Goal: Find specific page/section: Find specific page/section

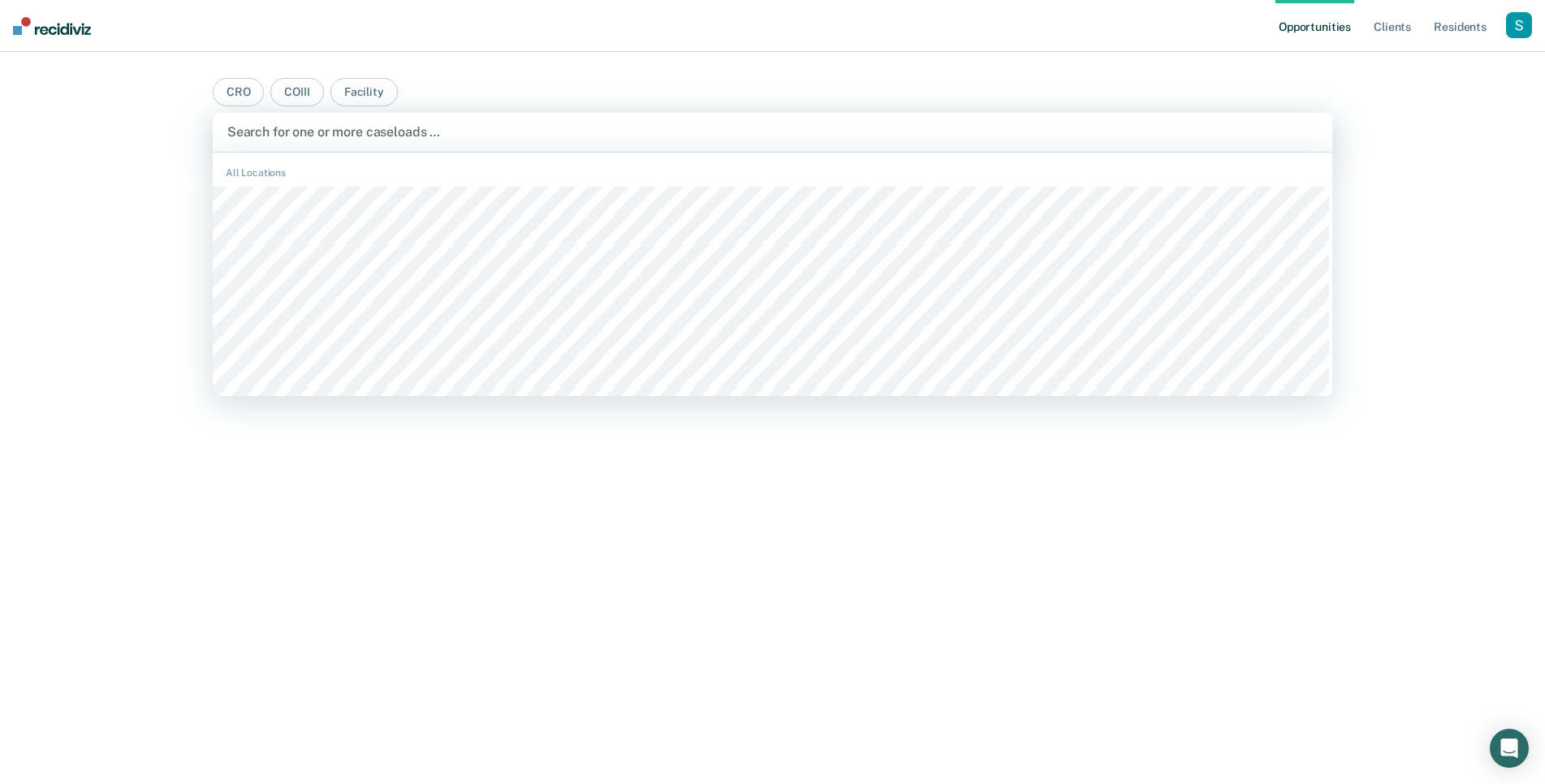
click at [398, 133] on div at bounding box center [772, 131] width 1090 height 18
click at [374, 139] on div at bounding box center [772, 131] width 1090 height 18
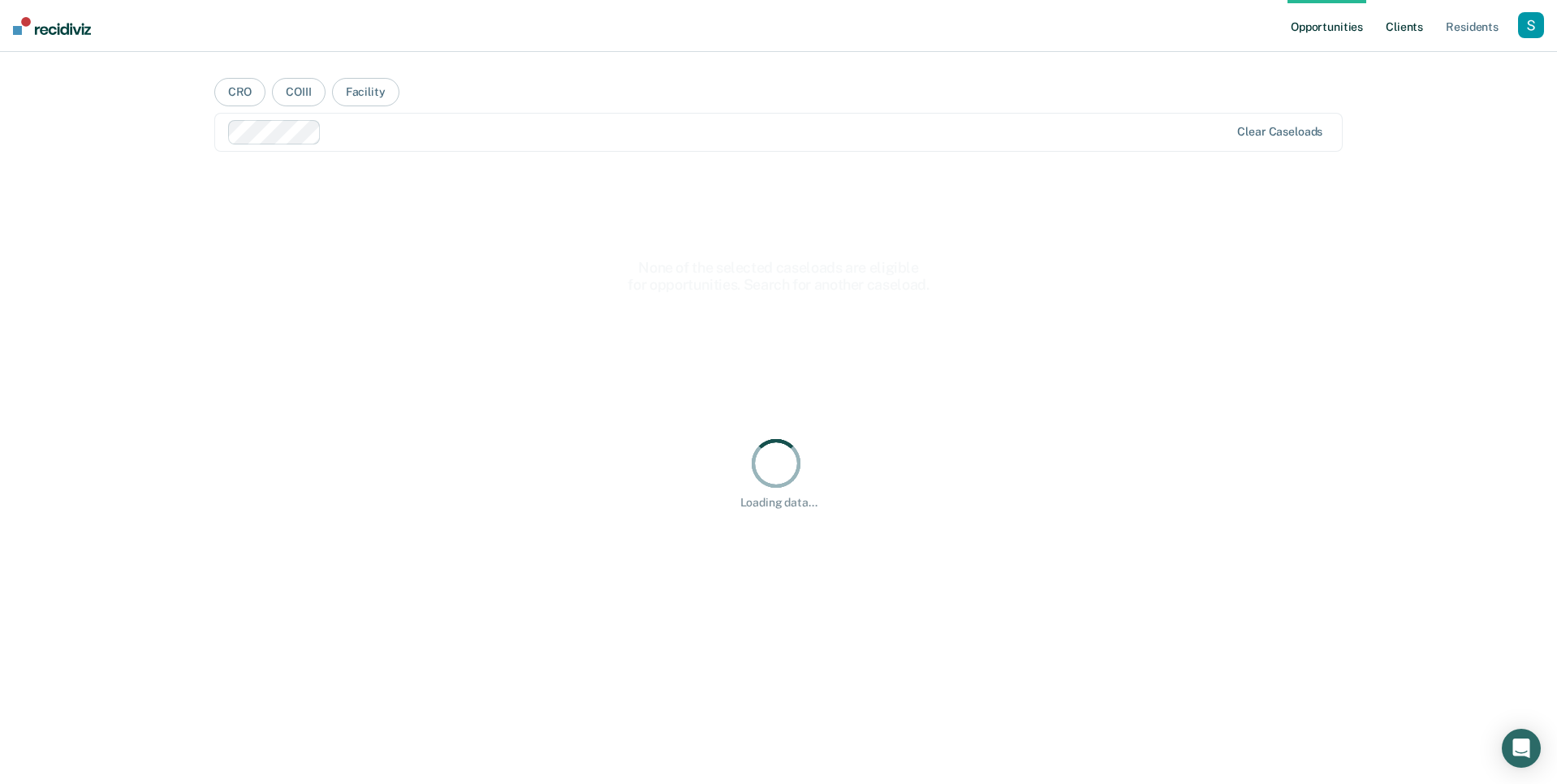
click at [1405, 34] on link "Client s" at bounding box center [1405, 26] width 44 height 52
click at [546, 95] on div at bounding box center [779, 97] width 1098 height 18
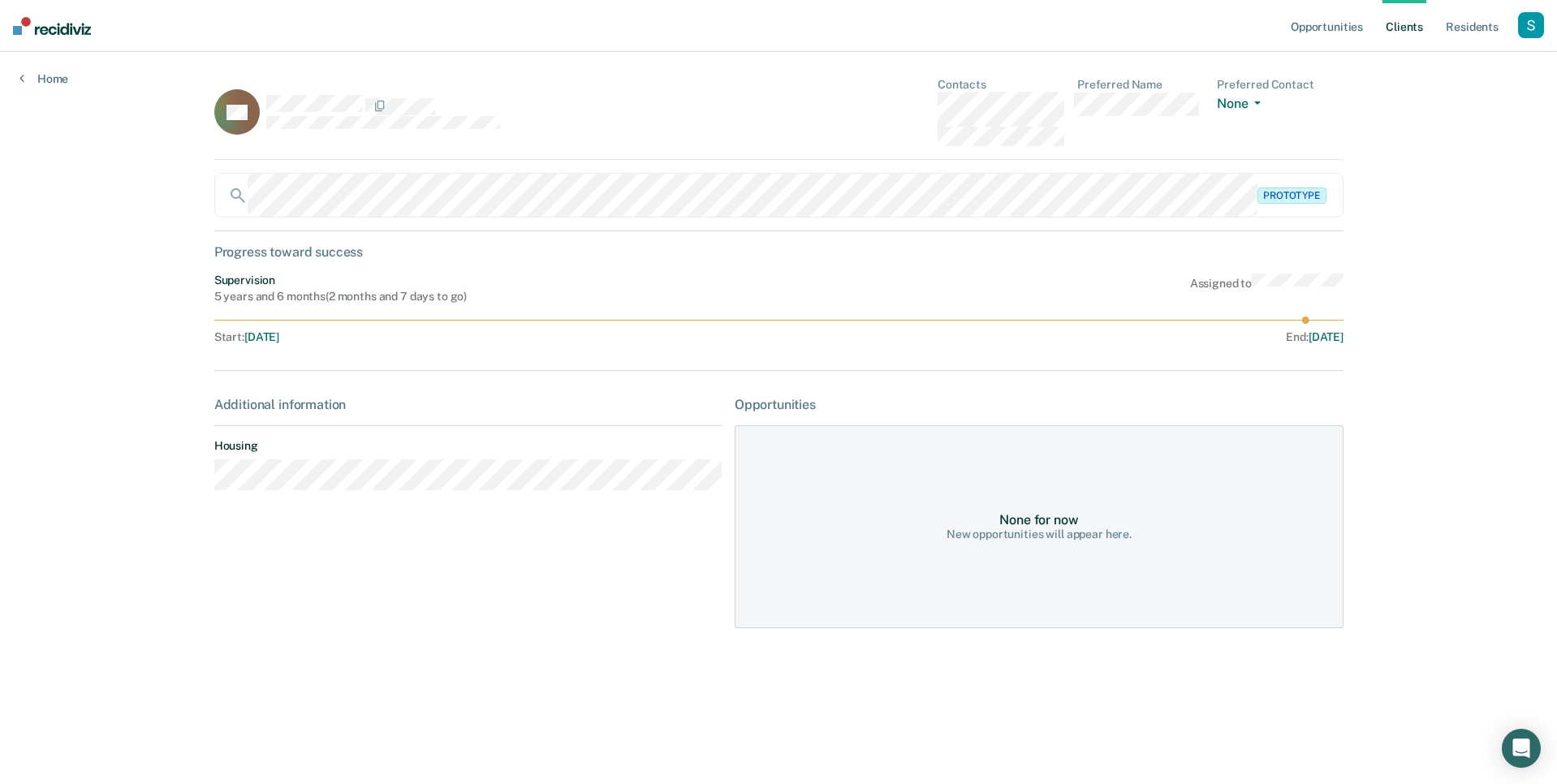
click at [1137, 149] on div "RC Contacts Preferred Name Preferred Contact None Call Text Email None" at bounding box center [779, 119] width 1129 height 82
click at [1233, 107] on button "None" at bounding box center [1241, 105] width 50 height 18
click at [1195, 153] on div "RC Contacts Preferred Name Preferred Contact None Call Text Email None" at bounding box center [779, 119] width 1129 height 82
click at [1314, 350] on div "RC Contacts Preferred Name Preferred Contact None Call Text Email None Prototyp…" at bounding box center [779, 362] width 1129 height 570
click at [269, 333] on span "[DATE]" at bounding box center [262, 336] width 35 height 13
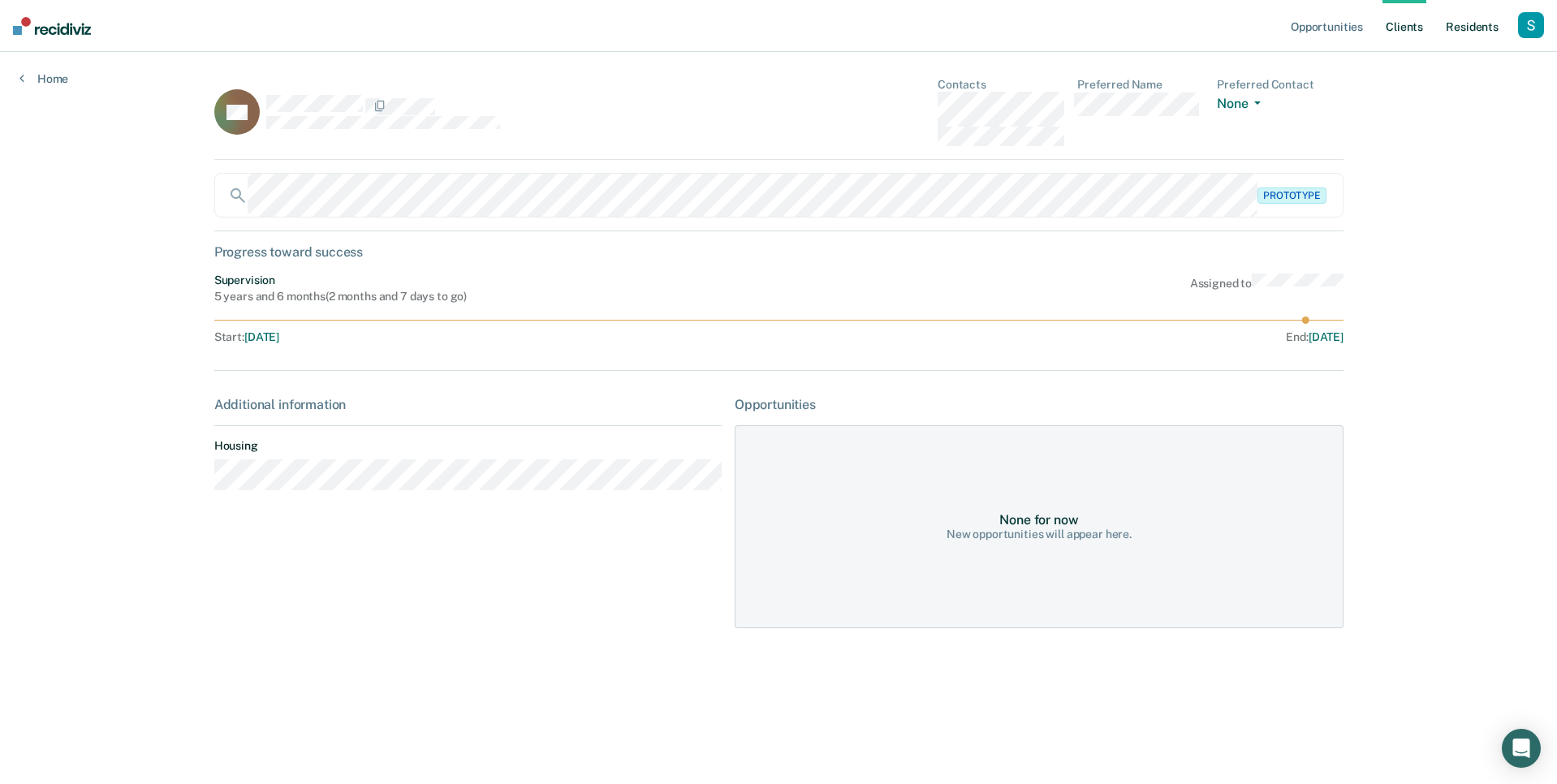
click at [1481, 24] on link "Resident s" at bounding box center [1472, 26] width 59 height 52
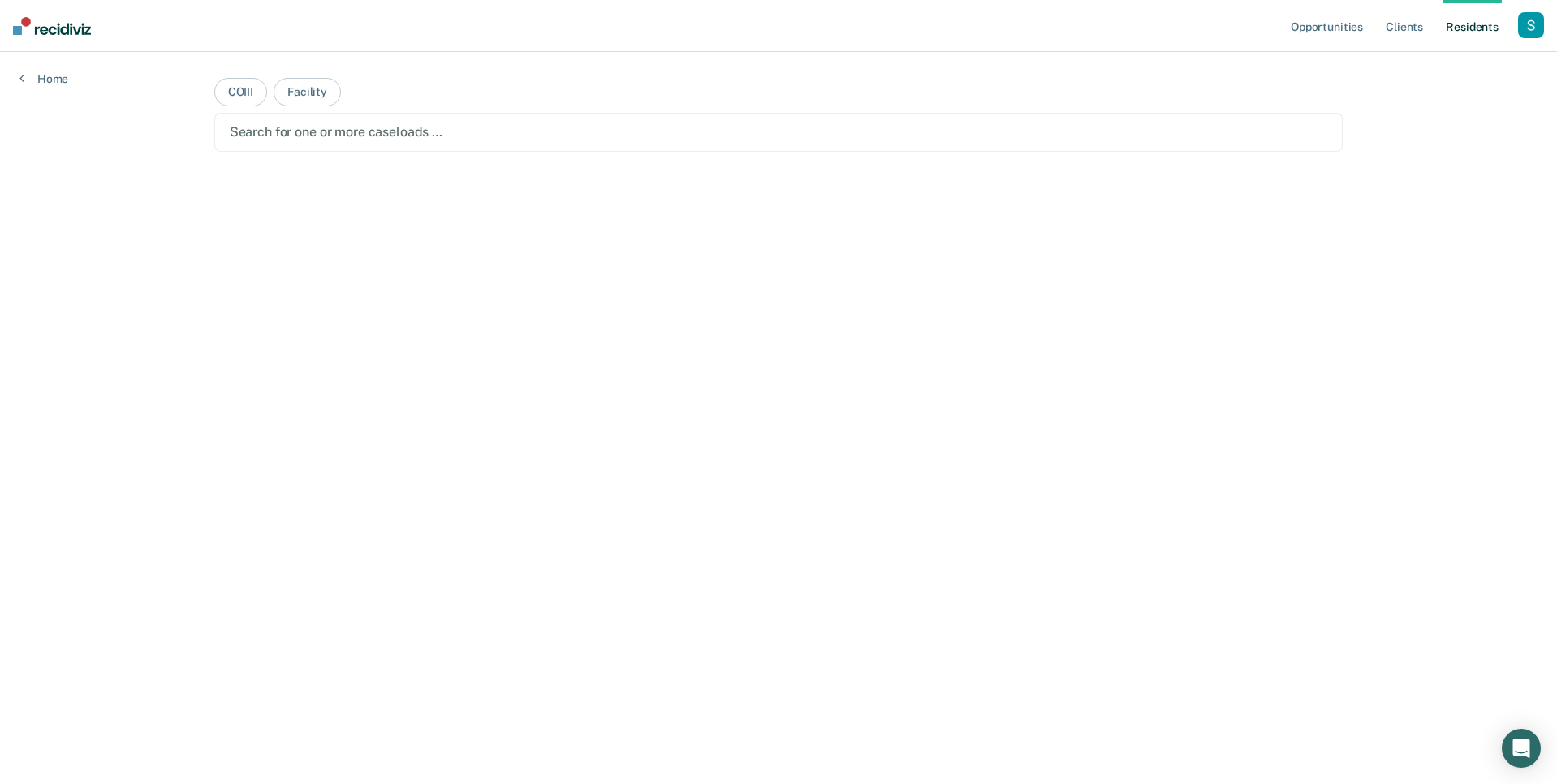
click at [726, 128] on div at bounding box center [779, 131] width 1098 height 18
